Goal: Check status: Check status

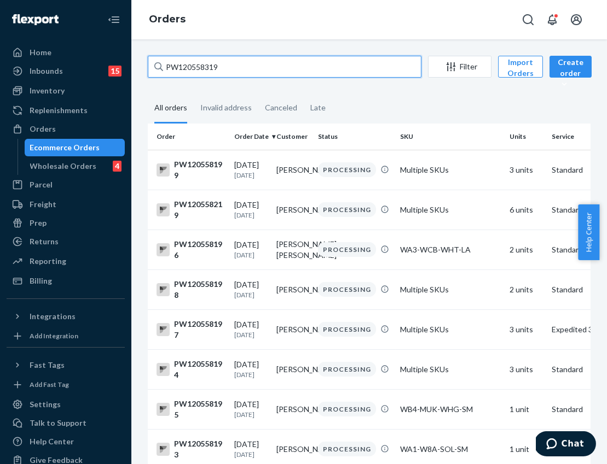
click at [238, 69] on input "PW120558319" at bounding box center [284, 67] width 273 height 22
paste input "5298"
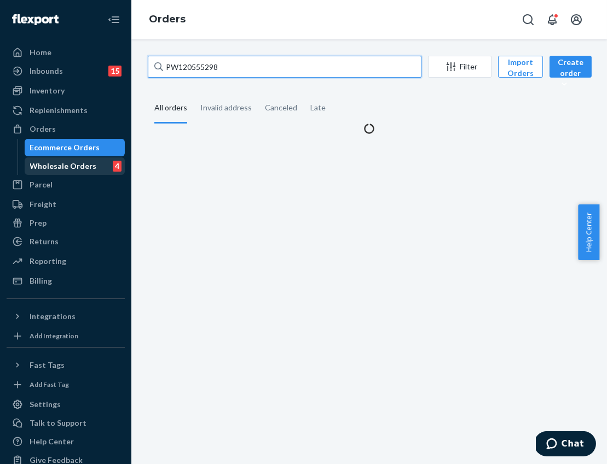
type input "PW120555298"
click at [83, 162] on div "Wholesale Orders" at bounding box center [63, 166] width 67 height 11
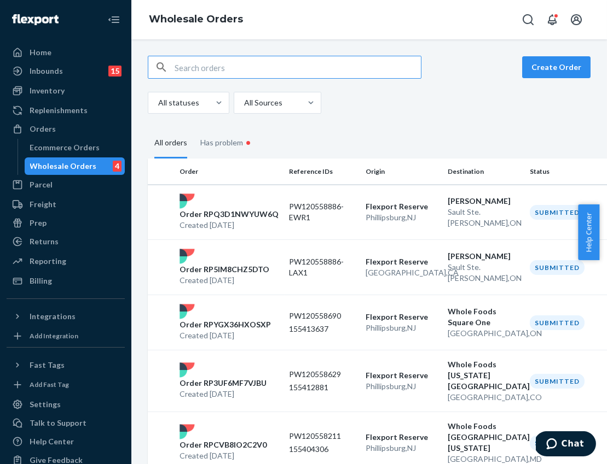
click at [237, 73] on input "text" at bounding box center [297, 67] width 246 height 22
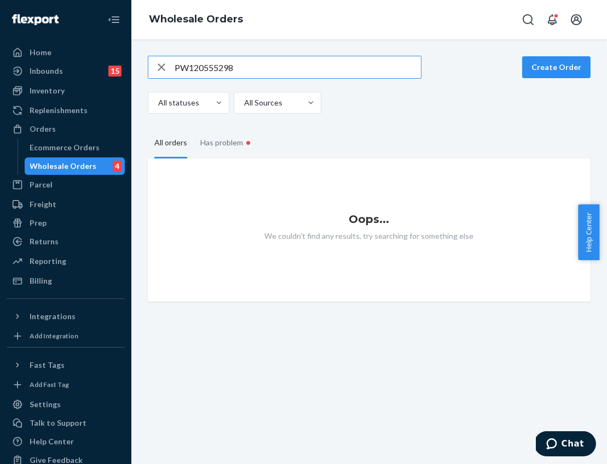
type input "PW120555298"
